Goal: Book appointment/travel/reservation

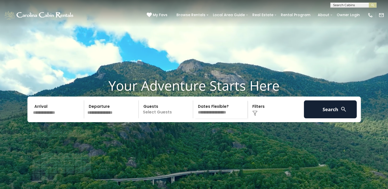
click at [39, 116] on input "text" at bounding box center [57, 109] width 53 height 18
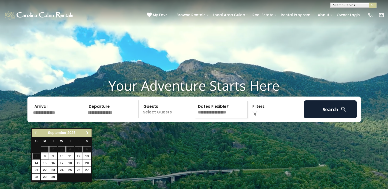
click at [86, 132] on span "Next" at bounding box center [87, 133] width 4 height 4
click at [79, 149] on link "3" at bounding box center [79, 149] width 8 height 6
type input "*******"
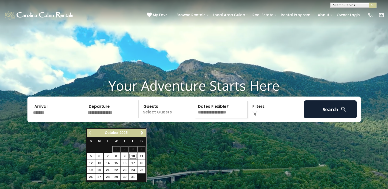
click at [133, 156] on link "10" at bounding box center [133, 156] width 8 height 6
type input "********"
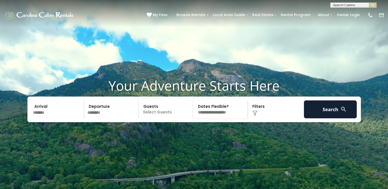
click at [151, 118] on p "Select Guests" at bounding box center [166, 109] width 53 height 18
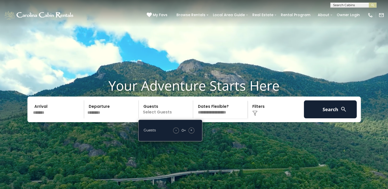
click at [190, 134] on div "+" at bounding box center [191, 131] width 6 height 6
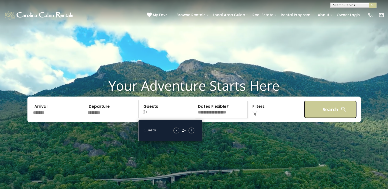
click at [330, 118] on button "Search" at bounding box center [330, 109] width 53 height 18
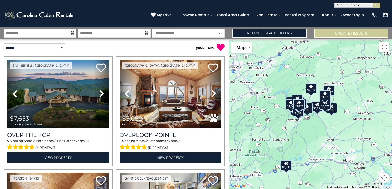
drag, startPoint x: 291, startPoint y: 68, endPoint x: 272, endPoint y: 85, distance: 25.2
click at [272, 85] on div "$7,653 $3,052 $5,845 $3,498 $4,056 $1,988 $1,983 $4,512 $2,455 $3,681 $12,057 $…" at bounding box center [309, 114] width 163 height 150
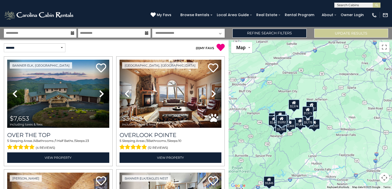
drag, startPoint x: 276, startPoint y: 115, endPoint x: 261, endPoint y: 128, distance: 19.2
click at [261, 128] on div "$7,653 $3,052 $5,845 $3,498 $4,056 $1,988 $1,983 $4,512 $2,455 $3,681 $12,057 $…" at bounding box center [309, 114] width 163 height 150
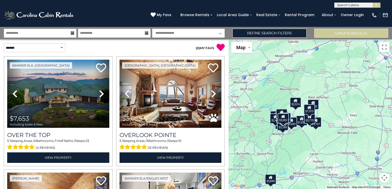
click at [330, 116] on div "$7,653 $3,052 $5,845 $3,498 $4,056 $1,988 $1,983 $4,512 $2,455 $3,681 $12,057 $…" at bounding box center [309, 114] width 163 height 150
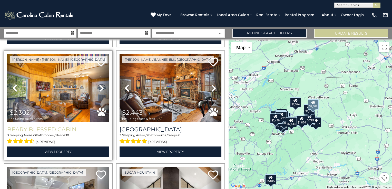
scroll to position [1025, 0]
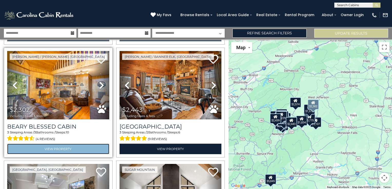
click at [54, 144] on link "View Property" at bounding box center [58, 149] width 102 height 11
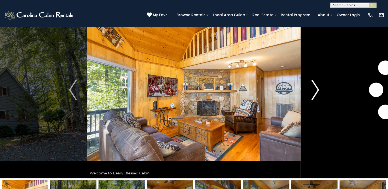
click at [315, 88] on img "Next" at bounding box center [315, 90] width 8 height 21
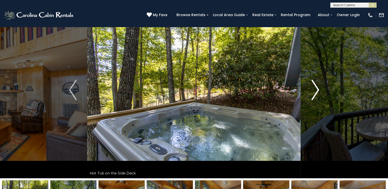
click at [317, 90] on img "Next" at bounding box center [315, 90] width 8 height 21
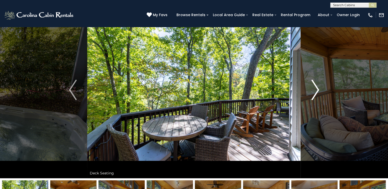
click at [317, 90] on img "Next" at bounding box center [315, 90] width 8 height 21
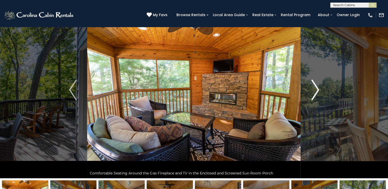
click at [316, 91] on img "Next" at bounding box center [315, 90] width 8 height 21
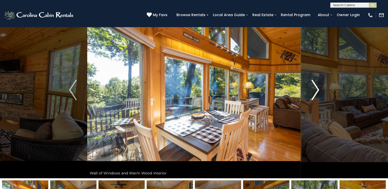
click at [316, 91] on img "Next" at bounding box center [315, 90] width 8 height 21
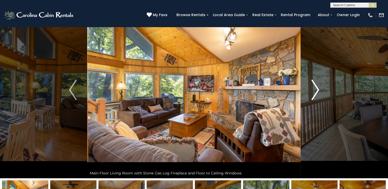
click at [316, 90] on img "Next" at bounding box center [315, 90] width 8 height 21
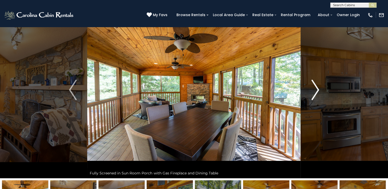
click at [315, 90] on img "Next" at bounding box center [315, 90] width 8 height 21
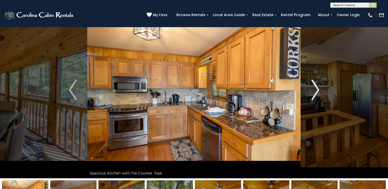
click at [315, 90] on img "Next" at bounding box center [315, 90] width 8 height 21
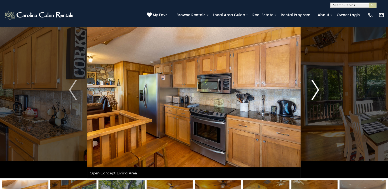
click at [315, 90] on img "Next" at bounding box center [315, 90] width 8 height 21
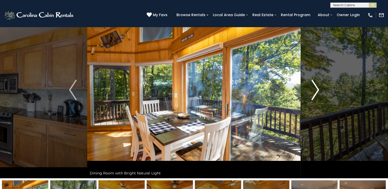
click at [315, 90] on img "Next" at bounding box center [315, 90] width 8 height 21
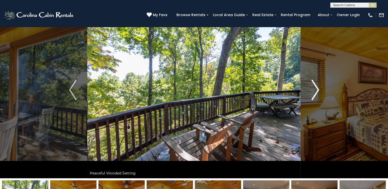
click at [315, 90] on img "Next" at bounding box center [315, 90] width 8 height 21
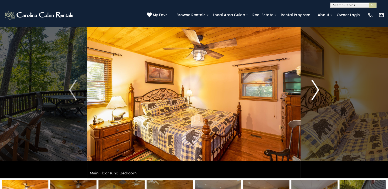
click at [314, 91] on img "Next" at bounding box center [315, 90] width 8 height 21
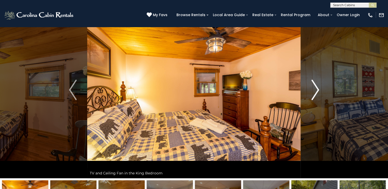
click at [314, 91] on img "Next" at bounding box center [315, 90] width 8 height 21
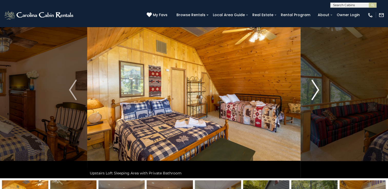
click at [314, 91] on img "Next" at bounding box center [315, 90] width 8 height 21
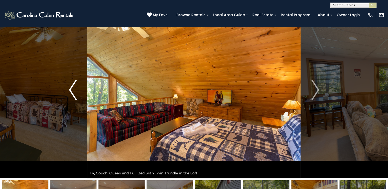
click at [74, 90] on img "Previous" at bounding box center [73, 90] width 8 height 21
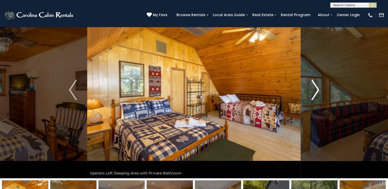
click at [315, 88] on img "Next" at bounding box center [315, 90] width 8 height 21
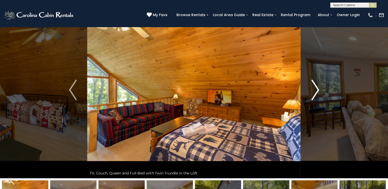
click at [315, 88] on img "Next" at bounding box center [315, 90] width 8 height 21
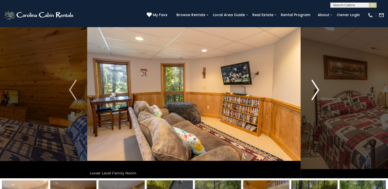
click at [313, 88] on img "Next" at bounding box center [315, 90] width 8 height 21
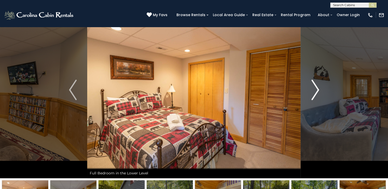
click at [312, 89] on img "Next" at bounding box center [315, 90] width 8 height 21
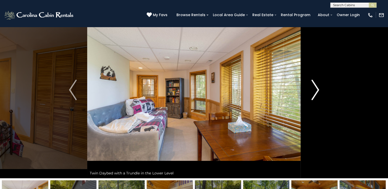
click at [312, 88] on img "Next" at bounding box center [315, 90] width 8 height 21
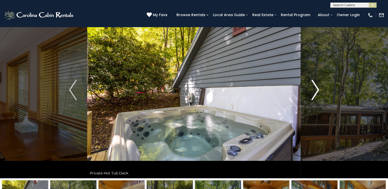
click at [311, 88] on img "Next" at bounding box center [315, 90] width 8 height 21
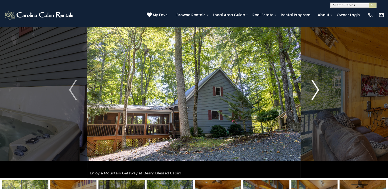
click at [311, 88] on img "Next" at bounding box center [315, 90] width 8 height 21
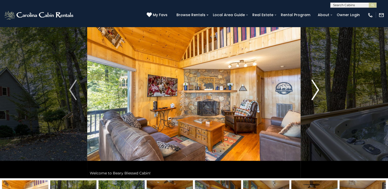
click at [311, 88] on img "Next" at bounding box center [315, 90] width 8 height 21
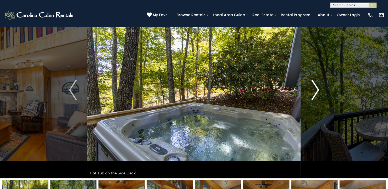
click at [311, 88] on img "Next" at bounding box center [315, 90] width 8 height 21
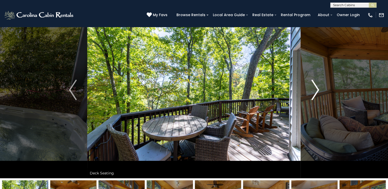
click at [310, 89] on button "Next" at bounding box center [315, 90] width 29 height 177
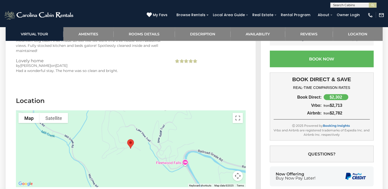
scroll to position [1179, 0]
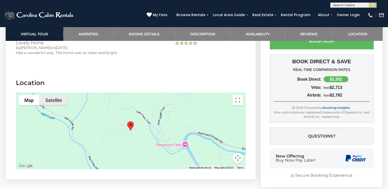
click at [60, 95] on button "Satellite" at bounding box center [53, 100] width 28 height 10
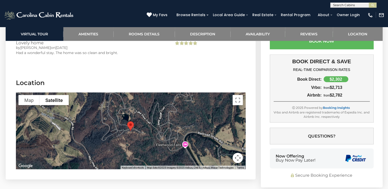
scroll to position [1204, 0]
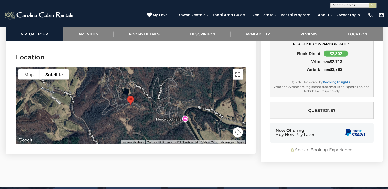
click at [238, 69] on button "Toggle fullscreen view" at bounding box center [237, 74] width 10 height 10
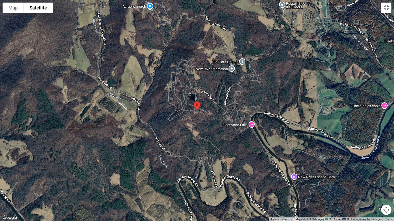
click at [191, 112] on div at bounding box center [197, 110] width 394 height 221
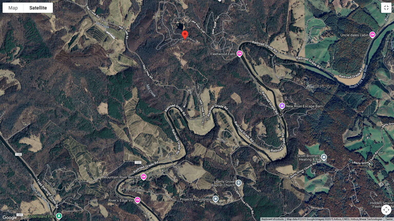
drag, startPoint x: 253, startPoint y: 88, endPoint x: 241, endPoint y: 28, distance: 61.7
click at [241, 19] on div at bounding box center [197, 110] width 394 height 221
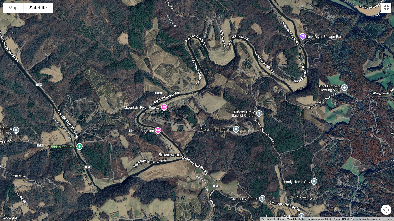
drag, startPoint x: 208, startPoint y: 147, endPoint x: 229, endPoint y: 71, distance: 78.5
click at [229, 71] on div at bounding box center [197, 110] width 394 height 221
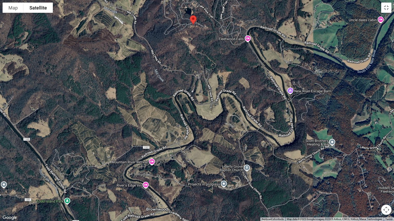
drag, startPoint x: 94, startPoint y: 155, endPoint x: 83, endPoint y: 203, distance: 49.1
click at [82, 189] on div at bounding box center [197, 110] width 394 height 221
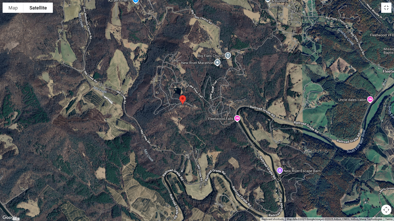
drag, startPoint x: 143, startPoint y: 88, endPoint x: 127, endPoint y: 179, distance: 92.5
click at [127, 180] on div at bounding box center [197, 110] width 394 height 221
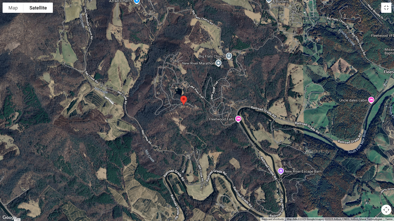
drag, startPoint x: 148, startPoint y: 145, endPoint x: 147, endPoint y: 159, distance: 14.2
click at [147, 161] on div at bounding box center [197, 110] width 394 height 221
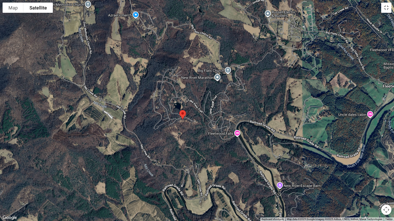
click at [177, 124] on div at bounding box center [197, 110] width 394 height 221
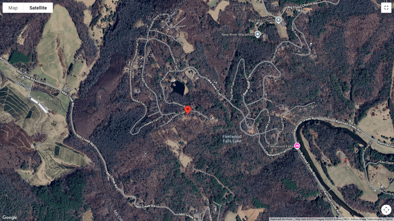
click at [179, 115] on div at bounding box center [197, 110] width 394 height 221
click at [179, 116] on div at bounding box center [197, 110] width 394 height 221
click at [181, 119] on div at bounding box center [197, 110] width 394 height 221
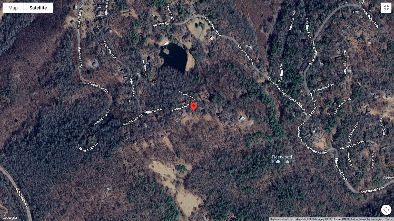
click at [192, 112] on img "Beary Blessed Cabin" at bounding box center [193, 107] width 11 height 14
click at [192, 113] on img "Beary Blessed Cabin" at bounding box center [193, 107] width 11 height 14
click at [386, 189] on button "Map camera controls" at bounding box center [386, 210] width 10 height 10
click at [373, 189] on button "Zoom out" at bounding box center [373, 210] width 10 height 10
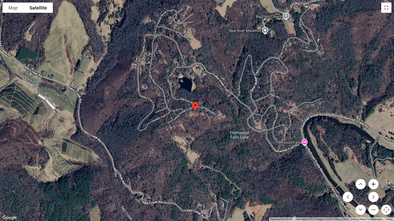
click at [372, 184] on button "Zoom in" at bounding box center [373, 184] width 10 height 10
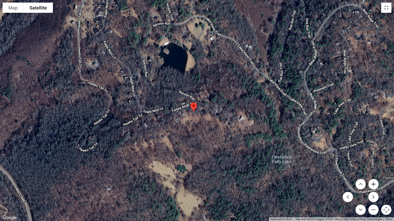
click at [373, 184] on button "Zoom in" at bounding box center [373, 184] width 10 height 10
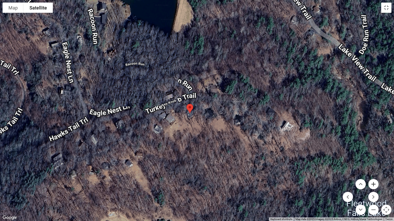
click at [373, 184] on button "Zoom in" at bounding box center [373, 184] width 10 height 10
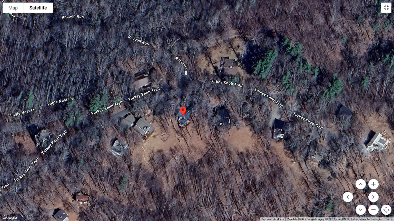
click at [375, 189] on button "Zoom out" at bounding box center [373, 210] width 10 height 10
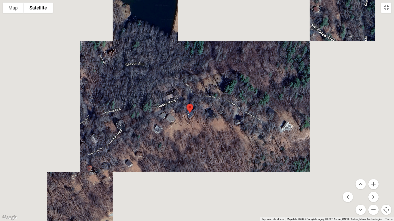
click at [375, 189] on button "Zoom out" at bounding box center [373, 210] width 10 height 10
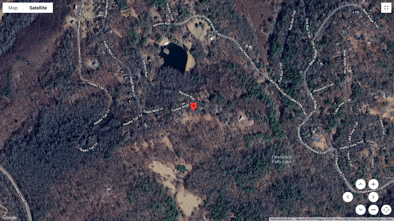
click at [375, 189] on button "Zoom out" at bounding box center [373, 210] width 10 height 10
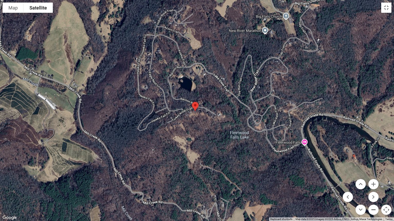
click at [375, 189] on button "Zoom out" at bounding box center [373, 210] width 10 height 10
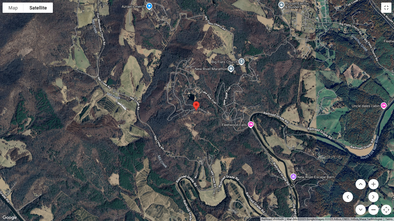
click at [372, 189] on button "Zoom out" at bounding box center [373, 210] width 10 height 10
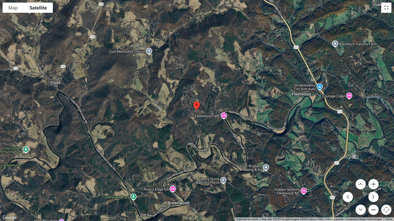
click at [372, 189] on button "Zoom out" at bounding box center [373, 210] width 10 height 10
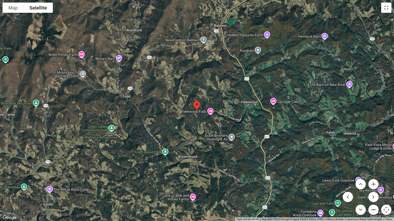
click at [371, 189] on button "Zoom out" at bounding box center [373, 210] width 10 height 10
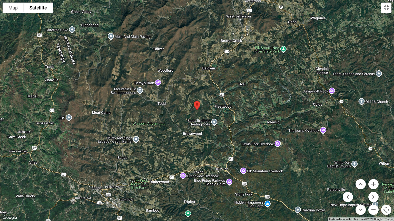
click at [368, 189] on button "Zoom out" at bounding box center [373, 210] width 10 height 10
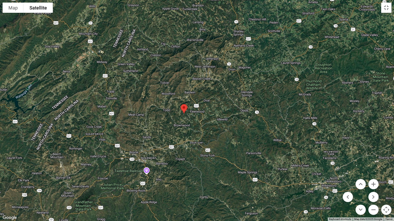
drag, startPoint x: 289, startPoint y: 73, endPoint x: 276, endPoint y: 77, distance: 14.4
click at [276, 77] on div at bounding box center [197, 110] width 394 height 221
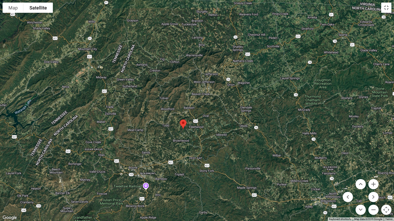
drag, startPoint x: 136, startPoint y: 80, endPoint x: 138, endPoint y: 95, distance: 15.2
click at [136, 96] on div at bounding box center [197, 110] width 394 height 221
click at [387, 10] on button "Toggle fullscreen view" at bounding box center [386, 8] width 10 height 10
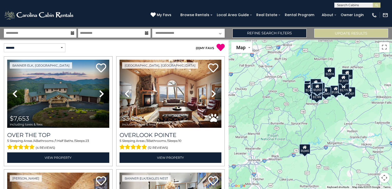
click at [351, 74] on div "$2,302" at bounding box center [346, 74] width 11 height 10
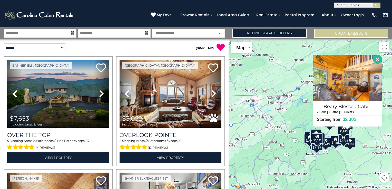
click at [296, 118] on div "$7,653 $3,052 $5,845 $3,498 $4,056 $1,988 $1,983 $4,512 $2,455 $3,681 $12,057 $…" at bounding box center [309, 114] width 163 height 150
click at [376, 60] on button "Close" at bounding box center [377, 59] width 9 height 9
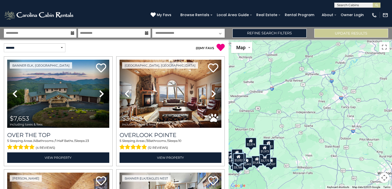
drag, startPoint x: 357, startPoint y: 87, endPoint x: 292, endPoint y: 103, distance: 67.2
click at [292, 103] on div "$7,653 $3,052 $5,845 $3,498 $4,056 $1,988 $1,983 $4,512 $2,455 $3,681 $12,057 $…" at bounding box center [309, 114] width 163 height 150
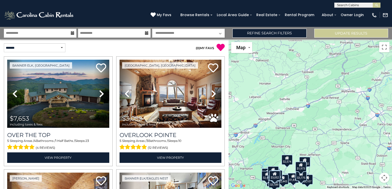
drag, startPoint x: 358, startPoint y: 87, endPoint x: 381, endPoint y: 109, distance: 31.9
click at [391, 103] on html "**********" at bounding box center [196, 94] width 392 height 189
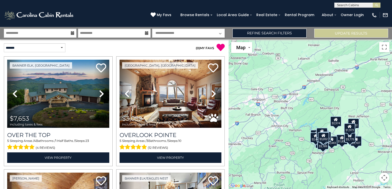
drag, startPoint x: 298, startPoint y: 128, endPoint x: 338, endPoint y: 105, distance: 45.9
click at [338, 105] on div "$7,653 $3,052 $5,845 $3,498 $4,056 $1,988 $1,983 $4,512 $2,455 $3,681 $12,057 $…" at bounding box center [309, 114] width 163 height 150
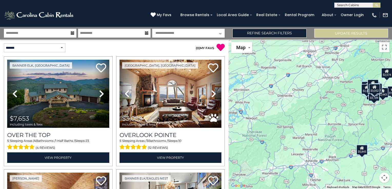
drag, startPoint x: 261, startPoint y: 129, endPoint x: 312, endPoint y: 82, distance: 69.3
click at [312, 82] on div "$7,653 $3,052 $5,845 $3,498 $4,056 $1,988 $1,983 $4,512 $2,455 $3,681 $12,057 $…" at bounding box center [309, 114] width 163 height 150
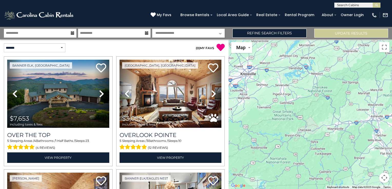
drag, startPoint x: 278, startPoint y: 114, endPoint x: 345, endPoint y: 66, distance: 81.7
click at [345, 67] on div "$7,653 $3,052 $5,845 $3,498 $4,056 $1,988 $1,983 $4,512 $2,455 $3,681 $12,057 $…" at bounding box center [309, 114] width 163 height 150
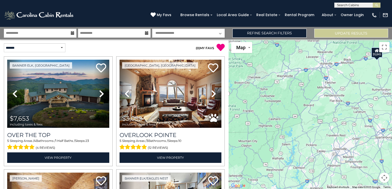
drag, startPoint x: 320, startPoint y: 102, endPoint x: 288, endPoint y: 76, distance: 40.6
click at [288, 76] on div "$7,653 $3,052 $5,845 $3,498 $4,056 $1,988 $1,983 $4,512 $2,455 $3,681 $12,057 $…" at bounding box center [309, 114] width 163 height 150
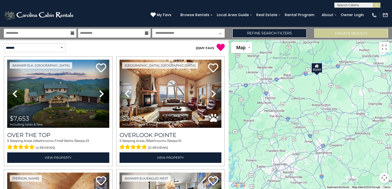
drag, startPoint x: 327, startPoint y: 118, endPoint x: 268, endPoint y: 130, distance: 60.1
click at [267, 130] on div "$7,653 $3,052 $5,845 $3,498 $4,056 $1,988 $1,983 $4,512 $2,455 $3,681 $12,057 $…" at bounding box center [309, 114] width 163 height 150
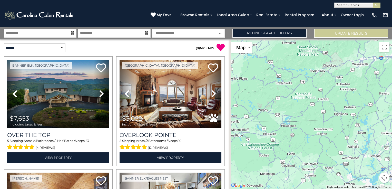
drag, startPoint x: 257, startPoint y: 134, endPoint x: 377, endPoint y: 111, distance: 122.3
click at [380, 110] on div "$7,653 $3,052 $5,845 $3,498 $4,056 $1,988 $1,983 $4,512 $2,455 $3,681 $12,057 $…" at bounding box center [309, 114] width 163 height 150
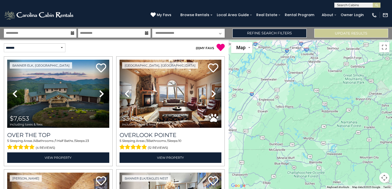
drag, startPoint x: 283, startPoint y: 107, endPoint x: 340, endPoint y: 132, distance: 62.1
click at [340, 132] on div "$7,653 $3,052 $5,845 $3,498 $4,056 $1,988 $1,983 $4,512 $2,455 $3,681 $12,057 $…" at bounding box center [309, 114] width 163 height 150
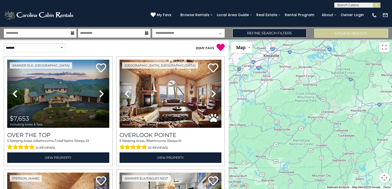
drag, startPoint x: 335, startPoint y: 111, endPoint x: 301, endPoint y: 124, distance: 36.2
click at [299, 125] on div "$7,653 $3,052 $5,845 $3,498 $4,056 $1,988 $1,983 $4,512 $2,455 $3,681 $12,057 $…" at bounding box center [309, 114] width 163 height 150
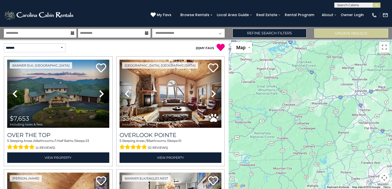
drag, startPoint x: 353, startPoint y: 96, endPoint x: 333, endPoint y: 88, distance: 21.7
click at [315, 94] on div "$7,653 $3,052 $5,845 $3,498 $4,056 $1,988 $1,983 $4,512 $2,455 $3,681 $12,057 $…" at bounding box center [309, 114] width 163 height 150
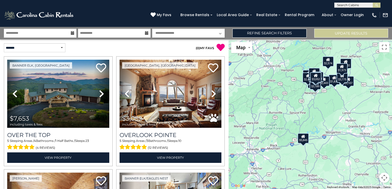
drag, startPoint x: 341, startPoint y: 84, endPoint x: 261, endPoint y: 137, distance: 95.8
click at [245, 137] on div "$7,653 $3,052 $5,845 $3,498 $4,056 $1,988 $1,983 $4,512 $2,455 $3,681 $12,057 $…" at bounding box center [309, 114] width 163 height 150
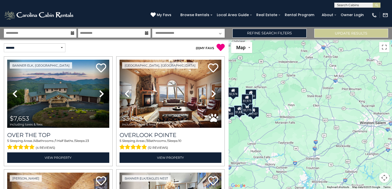
drag, startPoint x: 377, startPoint y: 105, endPoint x: 266, endPoint y: 143, distance: 117.1
click at [265, 144] on div "$7,653 $3,052 $5,845 $3,498 $4,056 $1,988 $1,983 $4,512 $2,455 $3,681 $12,057 $…" at bounding box center [309, 114] width 163 height 150
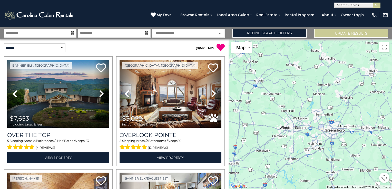
drag, startPoint x: 339, startPoint y: 116, endPoint x: 262, endPoint y: 118, distance: 77.2
click at [258, 120] on div "$7,653 $3,052 $5,845 $3,498 $4,056 $1,988 $1,983 $4,512 $2,455 $3,681 $12,057 $…" at bounding box center [309, 114] width 163 height 150
